Goal: Task Accomplishment & Management: Manage account settings

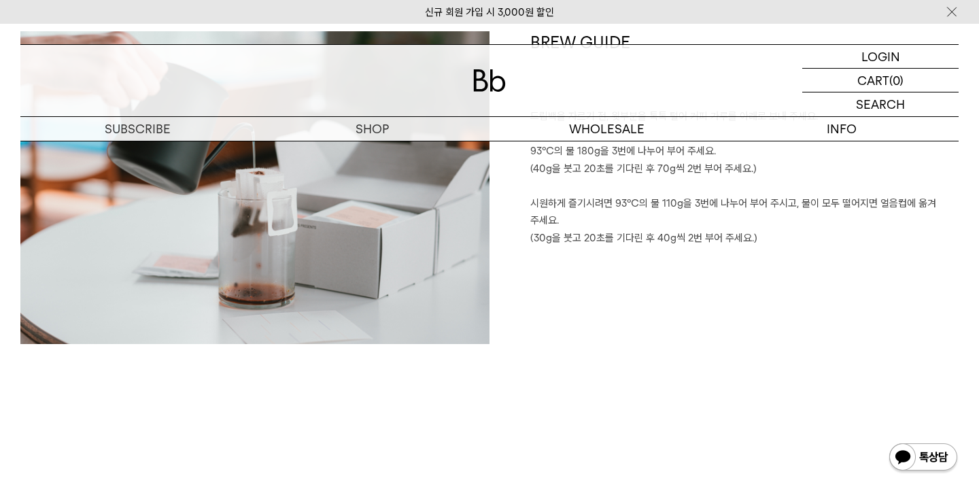
click at [477, 80] on img at bounding box center [489, 80] width 33 height 22
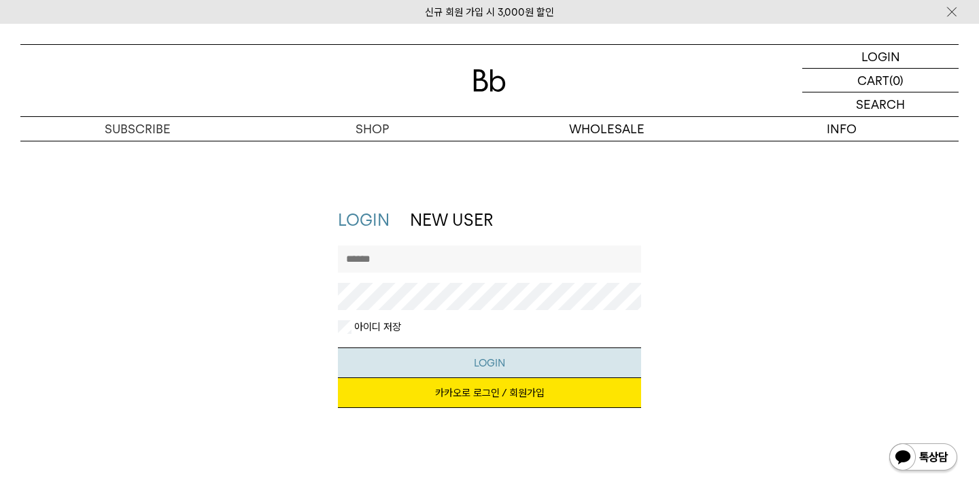
type input "**********"
click at [511, 364] on button "LOGIN" at bounding box center [490, 362] width 304 height 31
